Goal: Transaction & Acquisition: Book appointment/travel/reservation

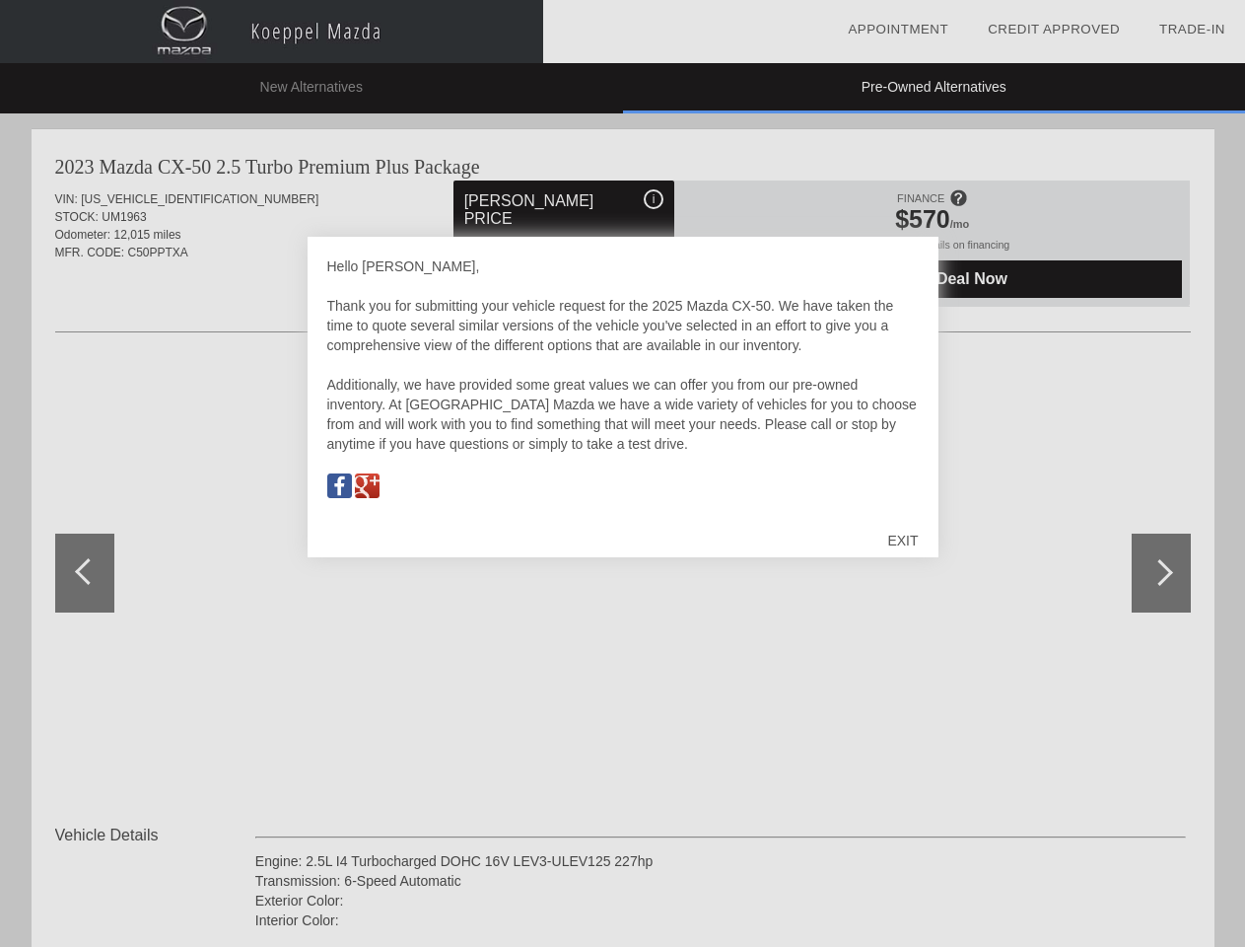
click at [898, 30] on link "Appointment" at bounding box center [898, 29] width 101 height 15
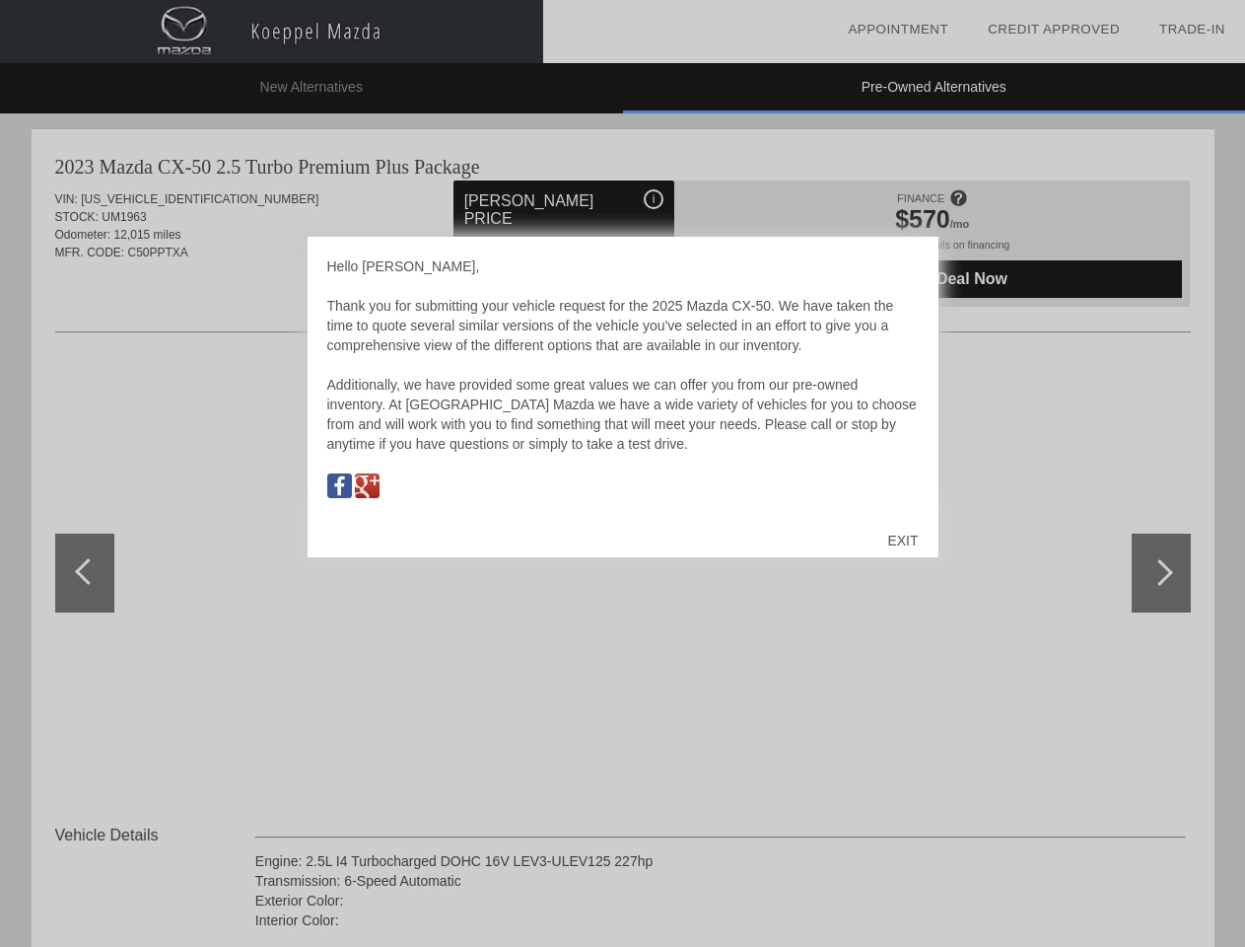
click at [902, 540] on div "EXIT" at bounding box center [903, 540] width 70 height 59
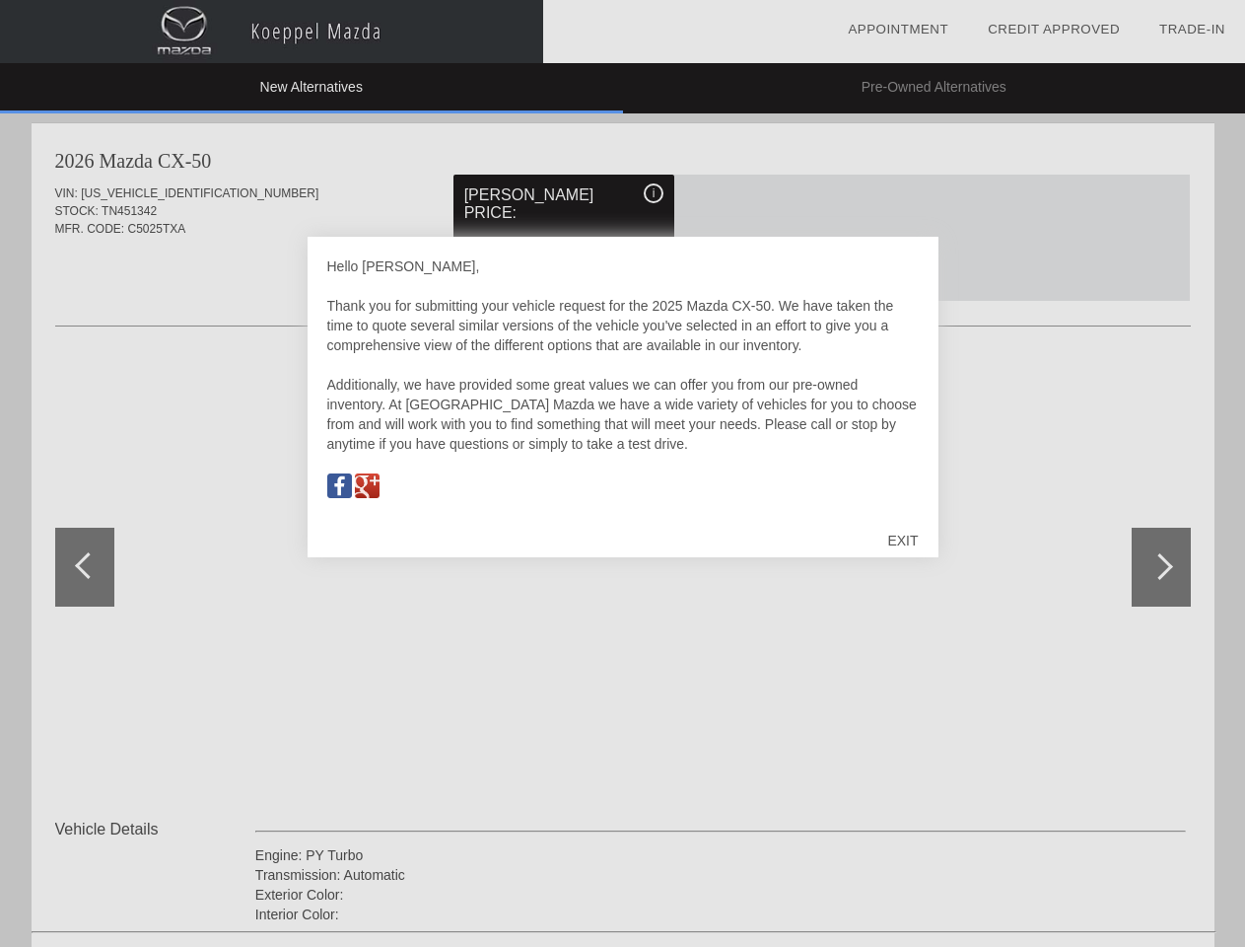
scroll to position [917, 0]
